Goal: Navigation & Orientation: Find specific page/section

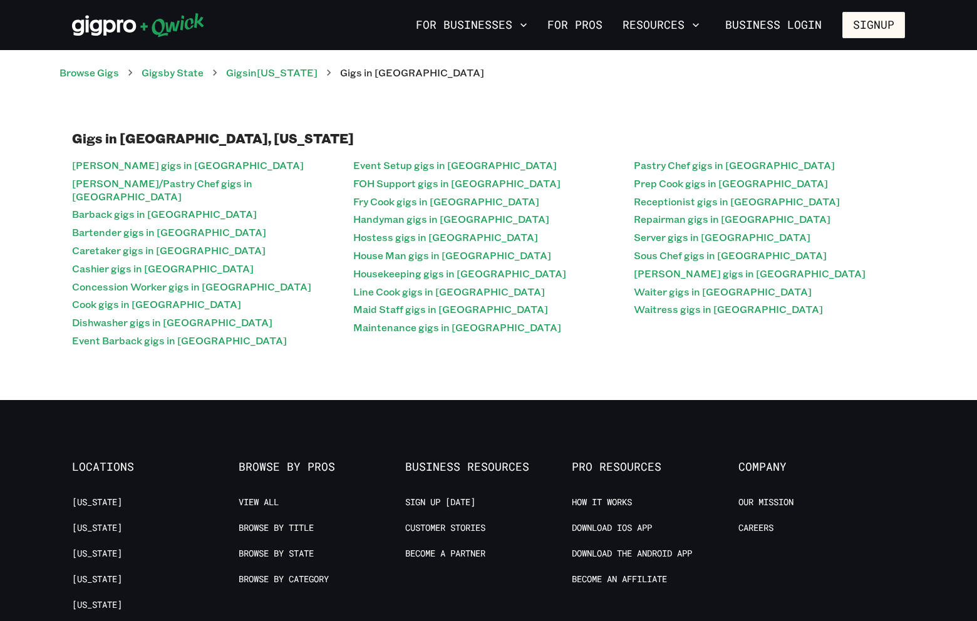
click at [342, 148] on div "Gigs in Phoenix, Arizona Baker gigs in Phoenix Baker/Pastry Chef gigs in Phoeni…" at bounding box center [488, 240] width 833 height 220
click at [192, 73] on link "Gigs by State" at bounding box center [172, 72] width 62 height 13
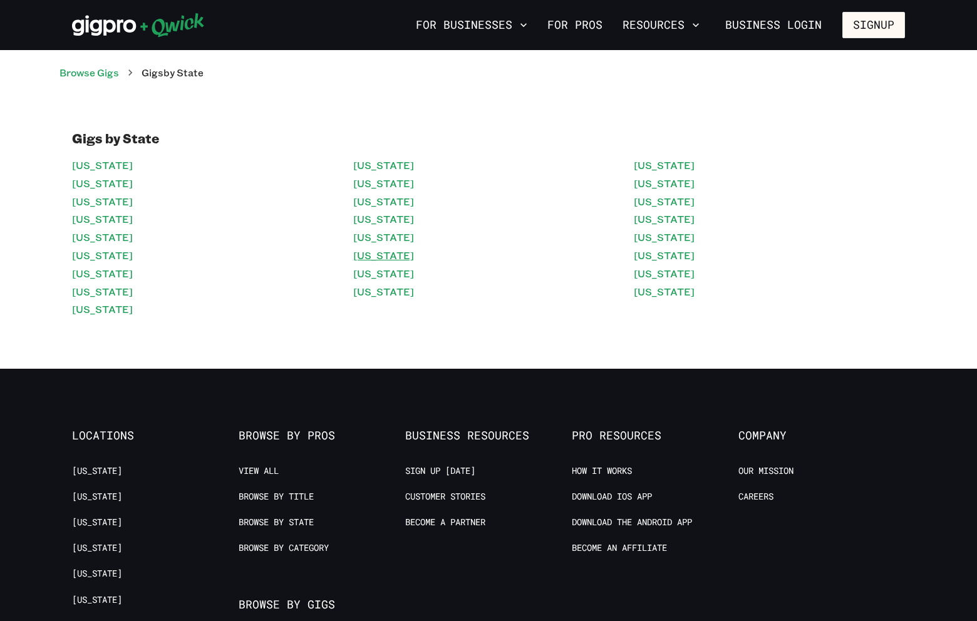
click at [381, 264] on link "[US_STATE]" at bounding box center [383, 256] width 61 height 18
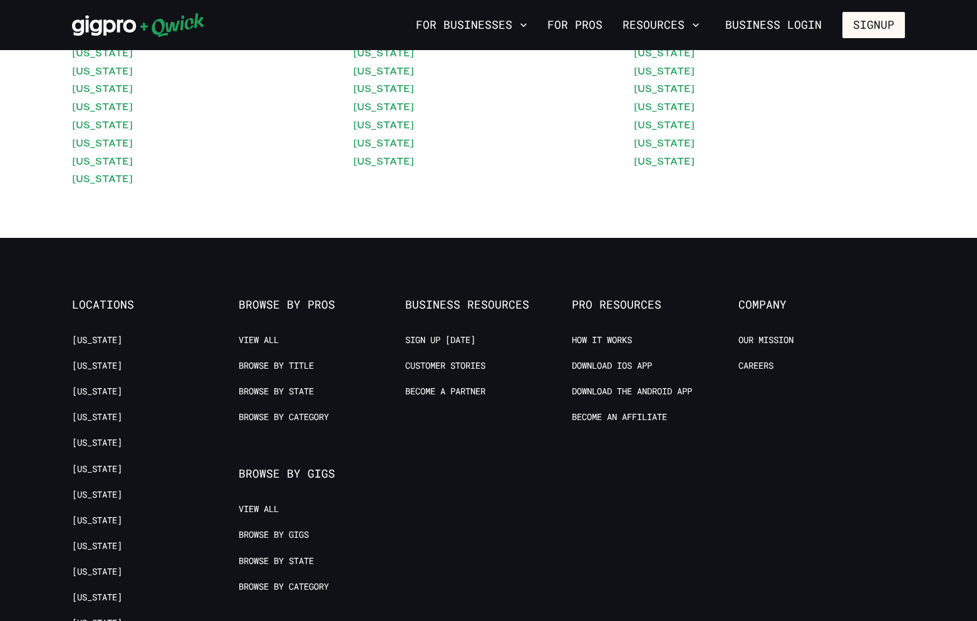
scroll to position [143, 0]
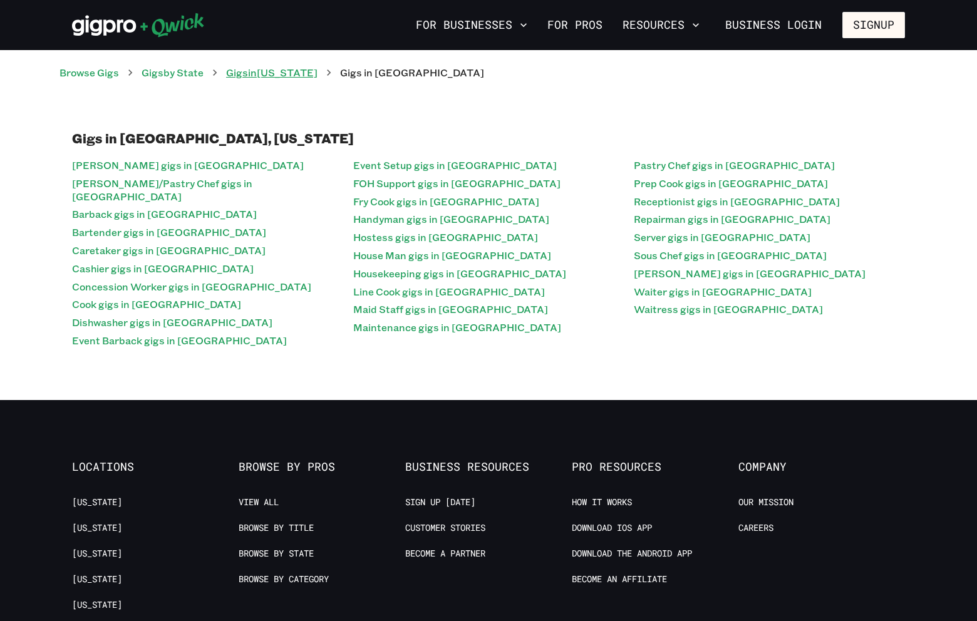
click at [271, 69] on link "Gigs in [US_STATE]" at bounding box center [271, 72] width 91 height 13
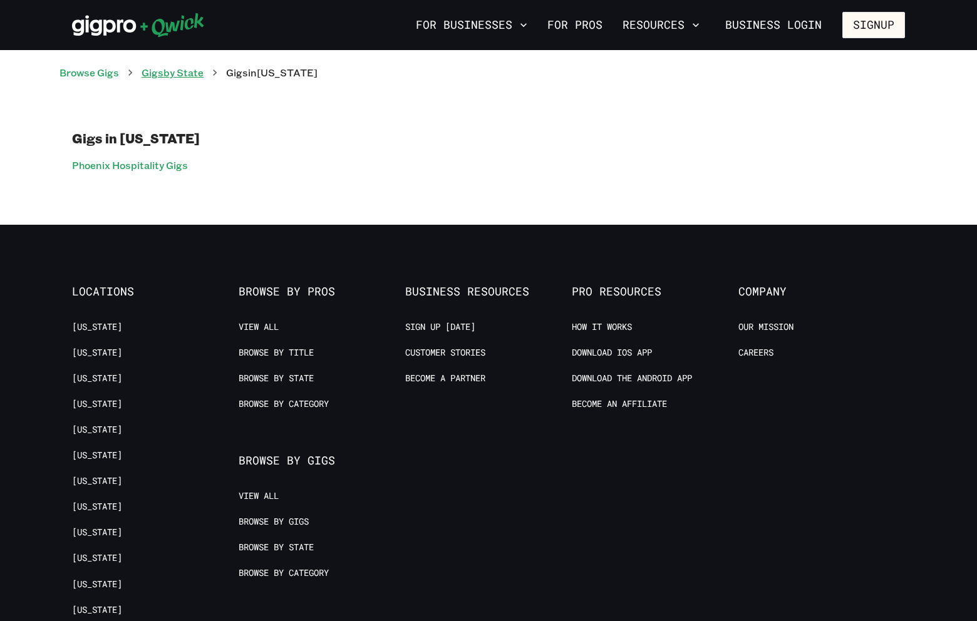
click at [190, 70] on link "Gigs by State" at bounding box center [172, 72] width 62 height 13
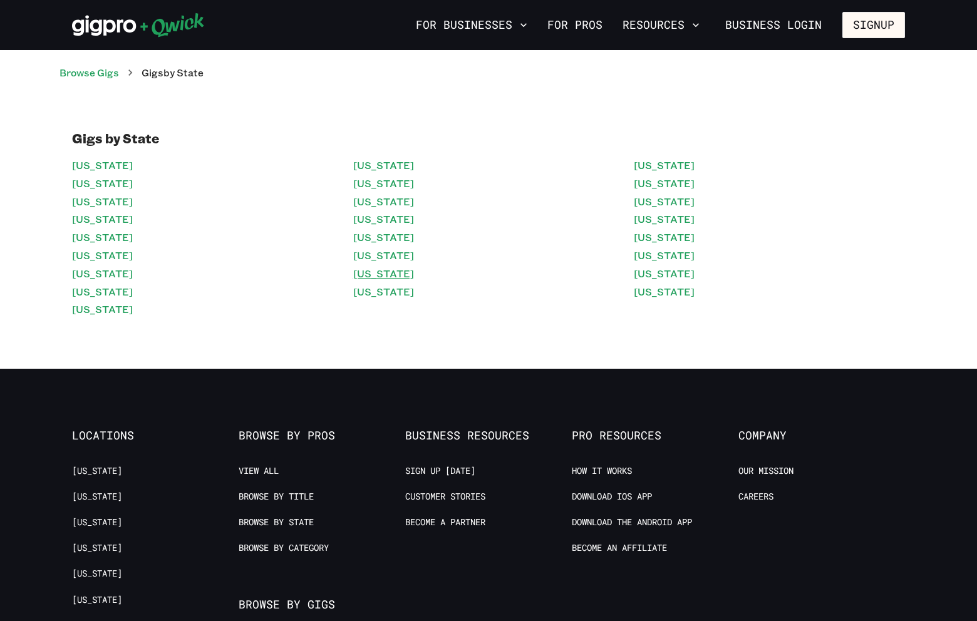
click at [399, 278] on link "[US_STATE]" at bounding box center [383, 274] width 61 height 18
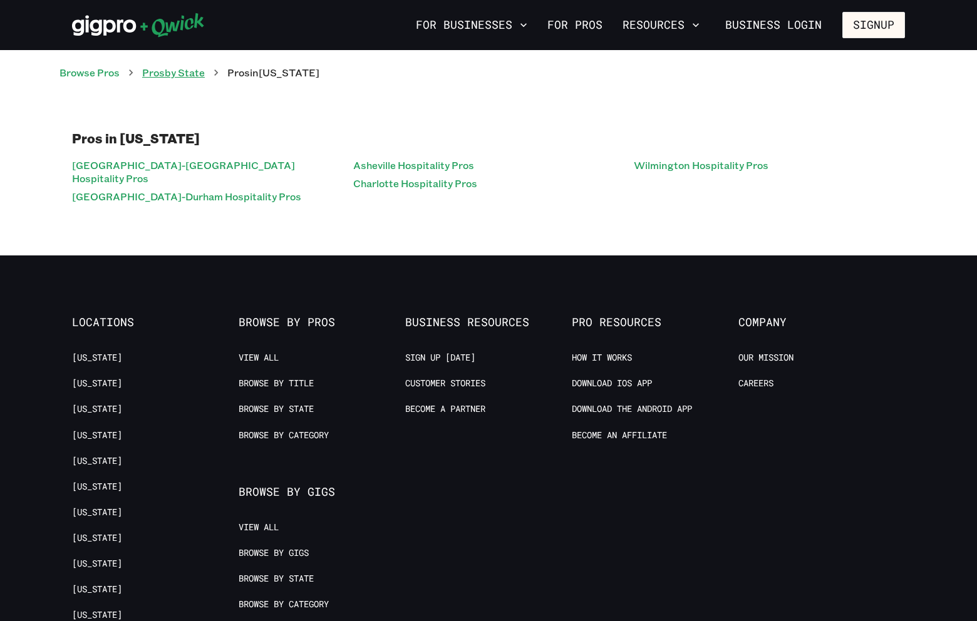
click at [200, 74] on link "Pros by State" at bounding box center [173, 72] width 63 height 13
